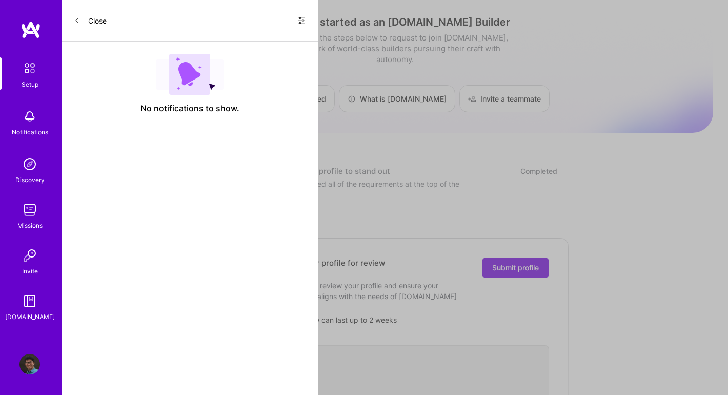
scroll to position [359, 0]
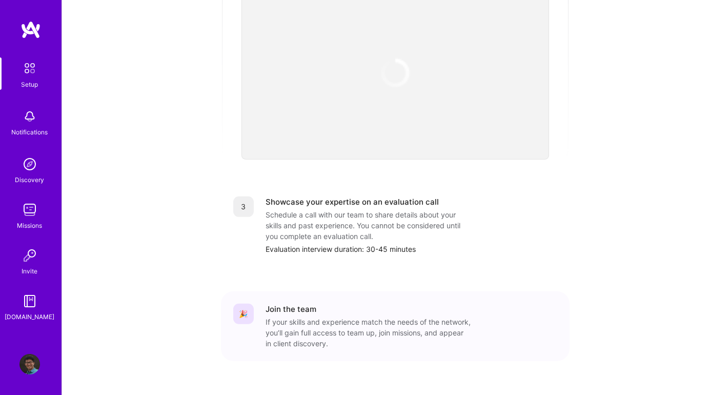
click at [22, 75] on img at bounding box center [30, 68] width 22 height 22
click at [44, 165] on link "Discovery" at bounding box center [30, 169] width 64 height 31
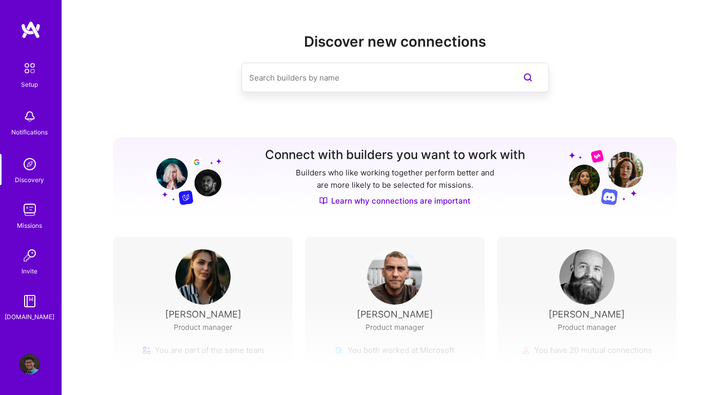
click at [31, 210] on img at bounding box center [29, 209] width 21 height 21
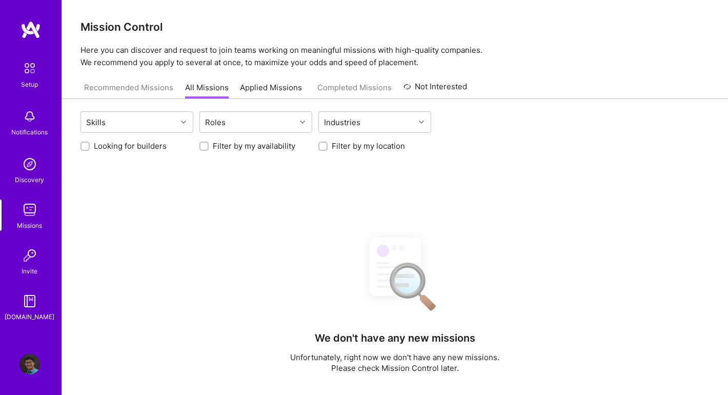
click at [30, 76] on img at bounding box center [30, 68] width 22 height 22
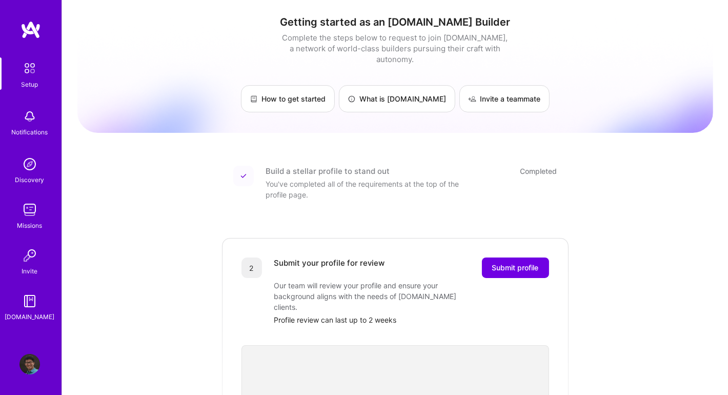
click at [30, 118] on img at bounding box center [29, 116] width 21 height 21
click at [394, 179] on div "Setup Notifications Discovery Missions Invite [DOMAIN_NAME] Profile Close Show …" at bounding box center [364, 386] width 728 height 772
click at [498, 262] on span "Submit profile" at bounding box center [515, 267] width 47 height 10
